Goal: Information Seeking & Learning: Learn about a topic

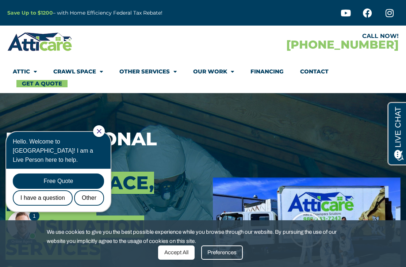
click at [102, 129] on icon "Close Chat" at bounding box center [99, 131] width 5 height 5
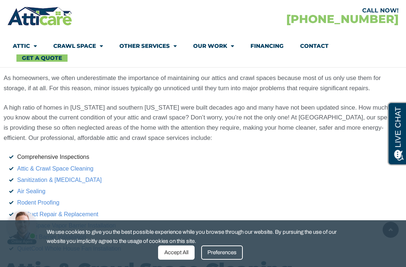
scroll to position [1189, 0]
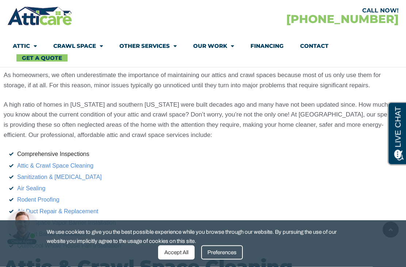
click at [31, 243] on link "QuietCool Whole House Fan Installation" at bounding box center [69, 246] width 104 height 6
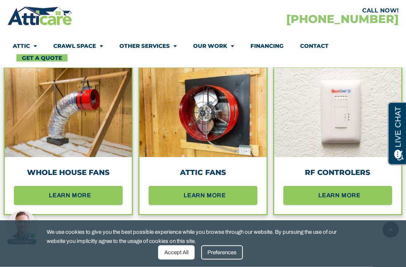
scroll to position [690, 0]
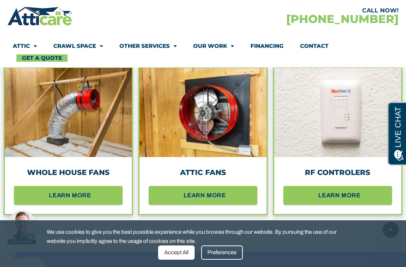
click at [231, 196] on span "learn more" at bounding box center [203, 196] width 87 height 12
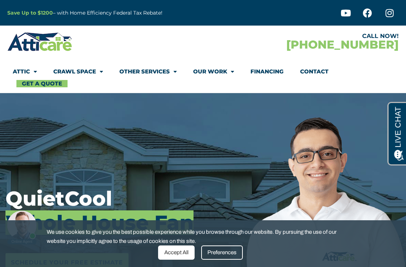
click at [31, 12] on strong "Save Up to $1200" at bounding box center [30, 12] width 46 height 7
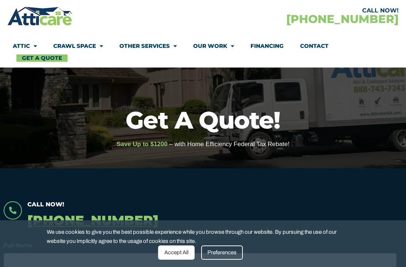
scroll to position [57, 0]
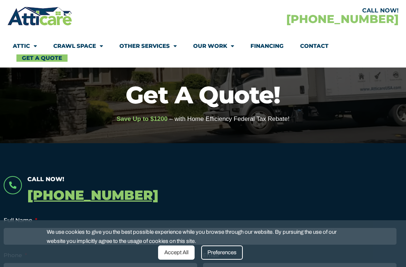
click at [182, 260] on div "Accept All" at bounding box center [176, 252] width 37 height 14
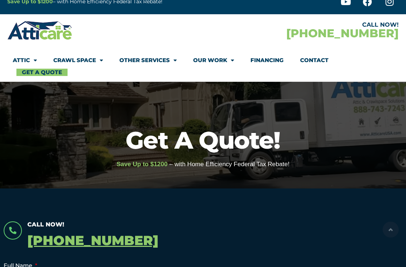
scroll to position [0, 0]
